Goal: Task Accomplishment & Management: Manage account settings

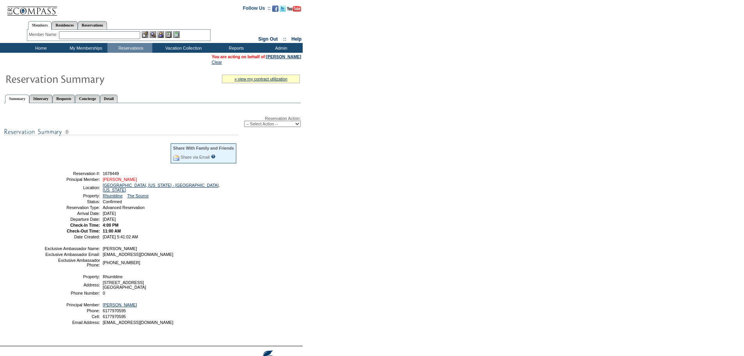
click at [123, 180] on link "Gardner, Bertha" at bounding box center [120, 179] width 34 height 5
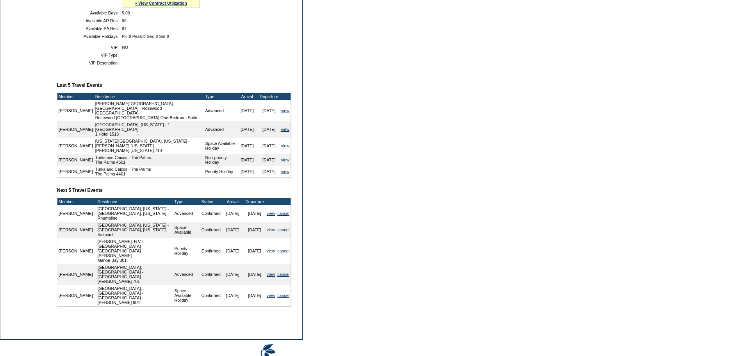
scroll to position [234, 0]
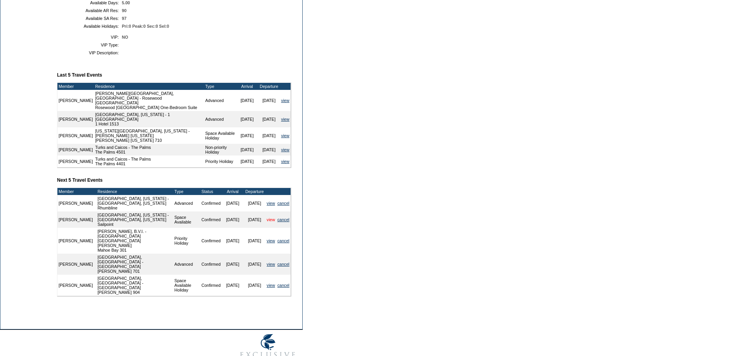
click at [272, 222] on link "view" at bounding box center [271, 219] width 8 height 5
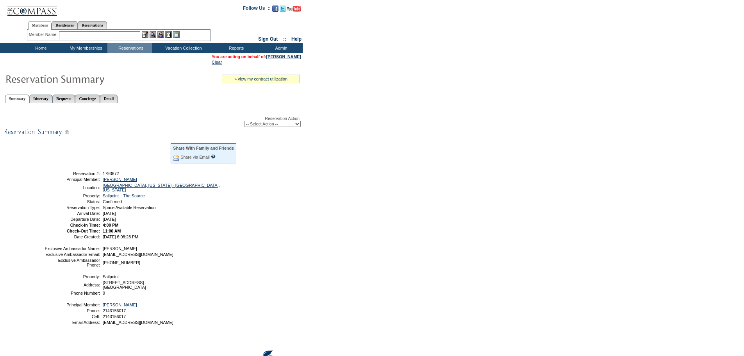
click at [286, 125] on select "-- Select Action -- Modify Reservation Dates Modify Reservation Cost Modify Occ…" at bounding box center [272, 124] width 57 height 6
select select "ChangeOccupancy"
click at [244, 122] on select "-- Select Action -- Modify Reservation Dates Modify Reservation Cost Modify Occ…" at bounding box center [272, 124] width 57 height 6
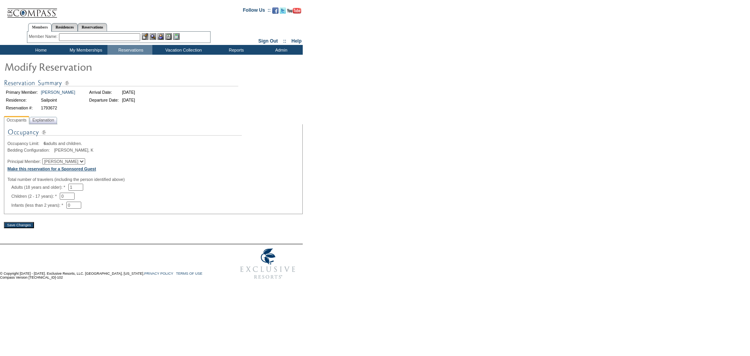
click at [75, 169] on b "Make this reservation for a Sponsored Guest" at bounding box center [51, 168] width 89 height 5
